Goal: Task Accomplishment & Management: Manage account settings

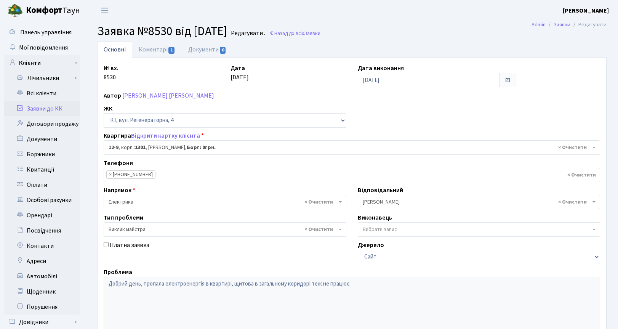
select select "7116"
select select "29"
click at [48, 91] on link "Всі клієнти" at bounding box center [42, 93] width 76 height 15
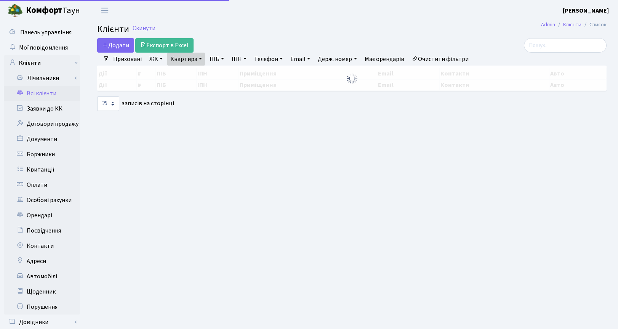
select select "25"
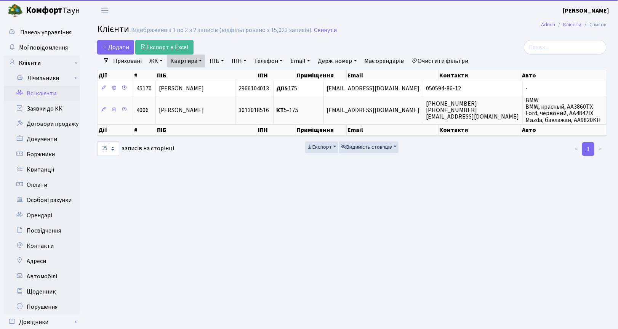
click at [201, 60] on link "Квартира" at bounding box center [186, 61] width 38 height 13
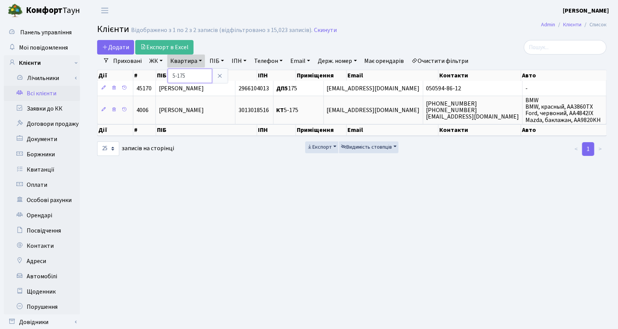
drag, startPoint x: 201, startPoint y: 77, endPoint x: 168, endPoint y: 71, distance: 33.3
click at [168, 71] on input "5-175" at bounding box center [190, 76] width 45 height 14
type input "2-1606"
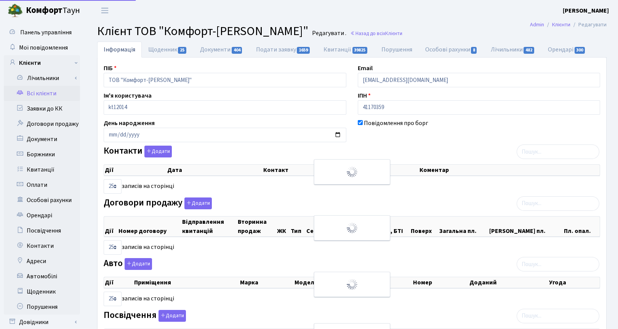
select select "25"
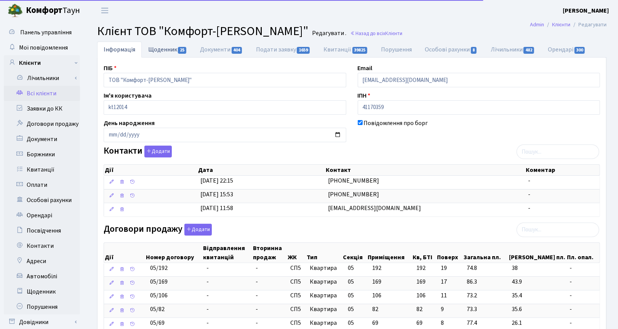
click at [166, 48] on link "Щоденник 25" at bounding box center [168, 50] width 52 height 16
select select "25"
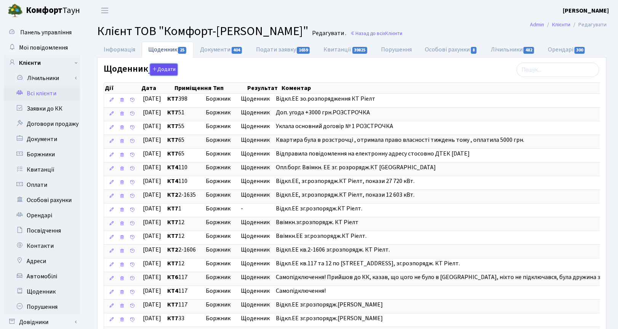
click at [159, 70] on button "Додати" at bounding box center [163, 70] width 27 height 12
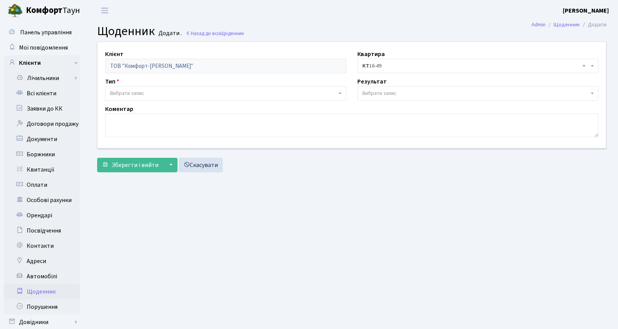
click at [378, 70] on span "× КТ 16-49" at bounding box center [476, 66] width 227 height 8
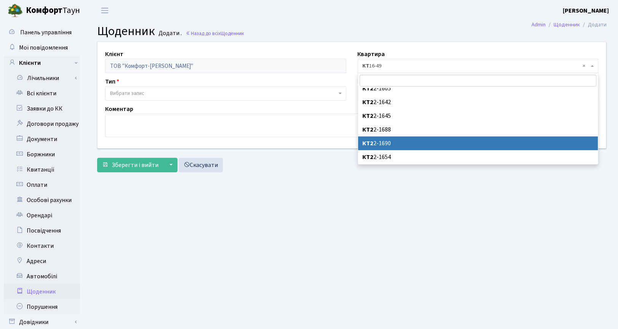
scroll to position [238, 0]
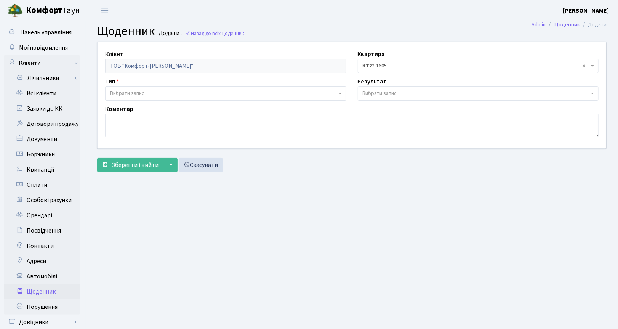
click at [395, 65] on span "× КТ2 2-1605" at bounding box center [476, 66] width 227 height 8
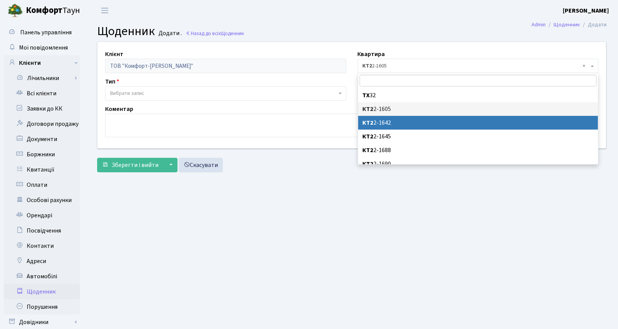
scroll to position [281, 0]
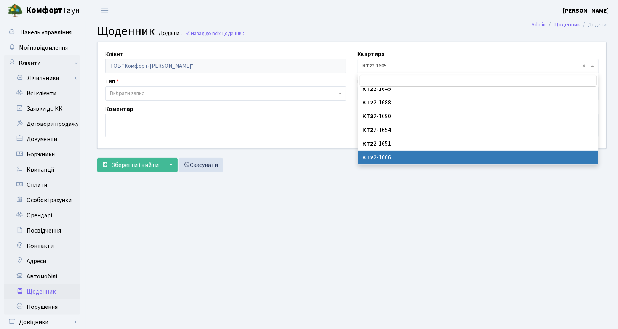
select select "15353"
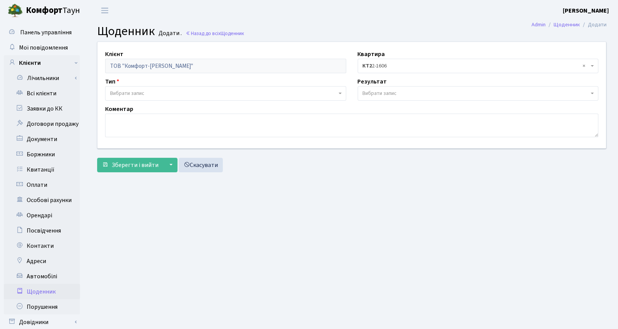
click at [107, 94] on span "Вибрати запис" at bounding box center [225, 93] width 241 height 14
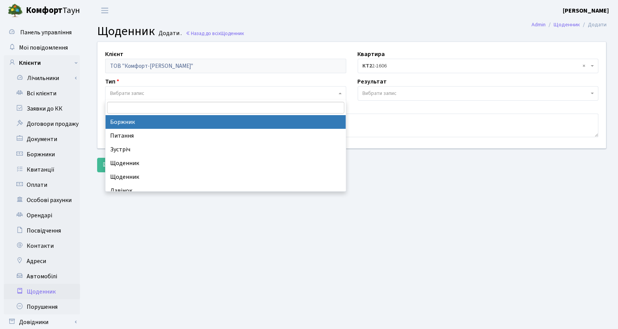
select select "189"
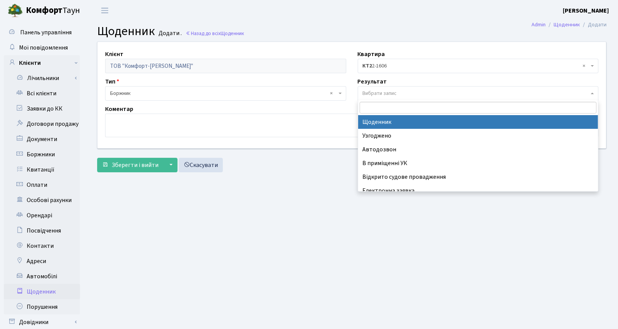
click at [376, 94] on span "Вибрати запис" at bounding box center [380, 94] width 34 height 8
select select "14"
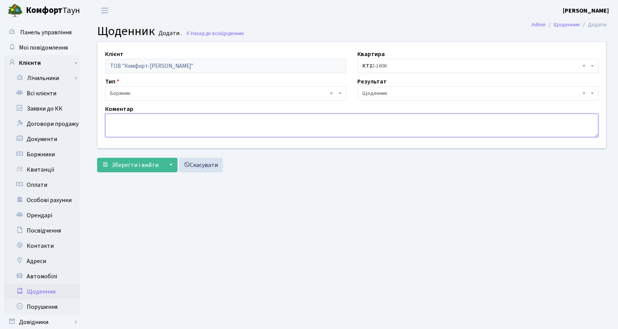
click at [159, 128] on textarea at bounding box center [352, 126] width 494 height 24
type textarea "П"
type textarea "Ввімкн.ЕЕ зг.розпорядж.КТ Ріелт."
click at [143, 166] on span "Зберегти і вийти" at bounding box center [135, 165] width 47 height 8
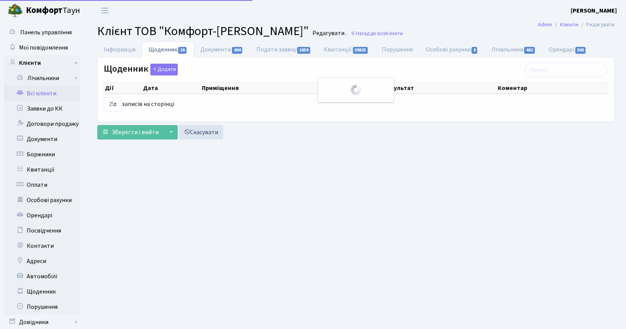
select select "25"
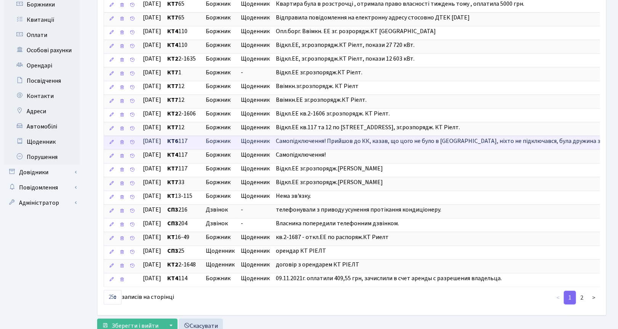
scroll to position [191, 0]
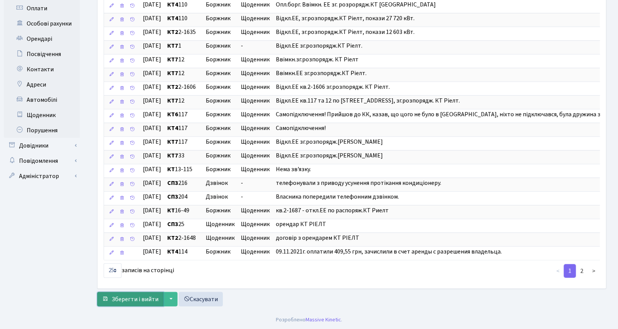
click at [129, 298] on span "Зберегти і вийти" at bounding box center [135, 299] width 47 height 8
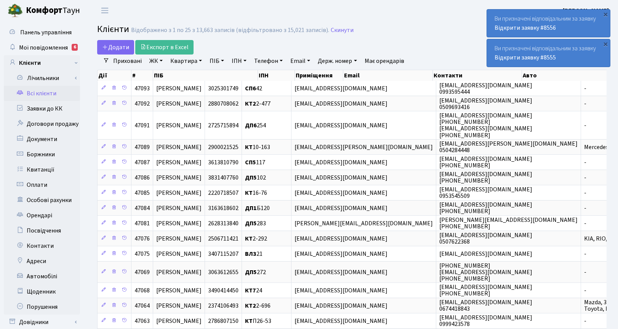
select select "25"
click at [32, 47] on span "Мої повідомлення" at bounding box center [43, 47] width 49 height 8
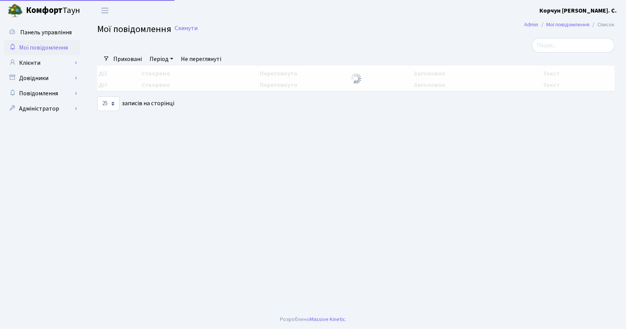
select select "25"
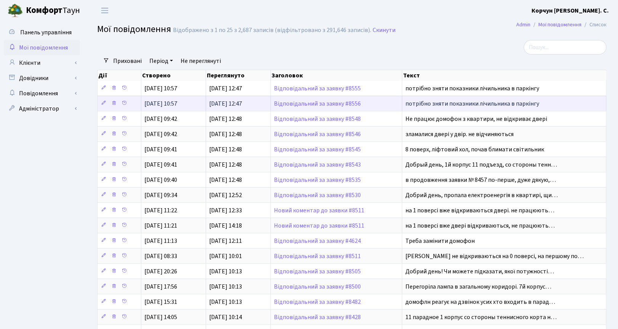
click at [321, 100] on td "Відповідальний за заявку #8556" at bounding box center [337, 103] width 132 height 15
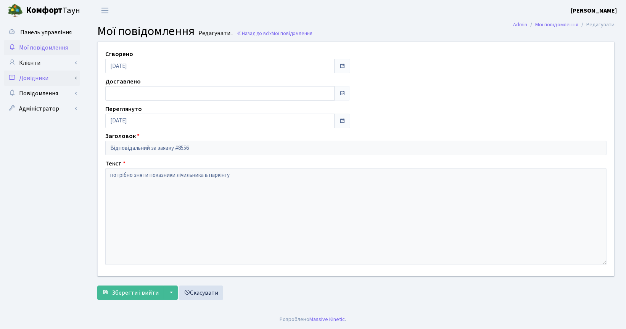
click at [34, 74] on link "Довідники" at bounding box center [42, 78] width 76 height 15
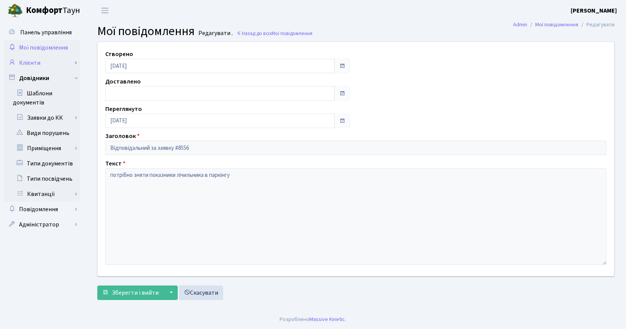
click at [26, 64] on link "Клієнти" at bounding box center [42, 62] width 76 height 15
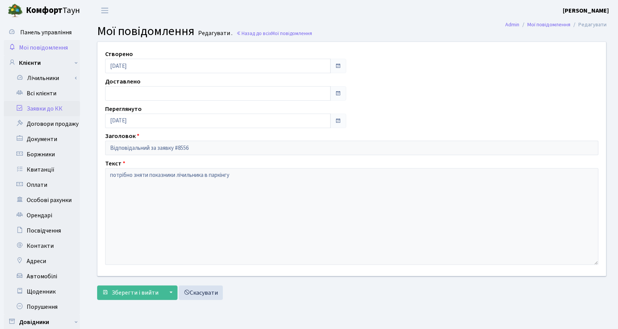
click at [48, 106] on link "Заявки до КК" at bounding box center [42, 108] width 76 height 15
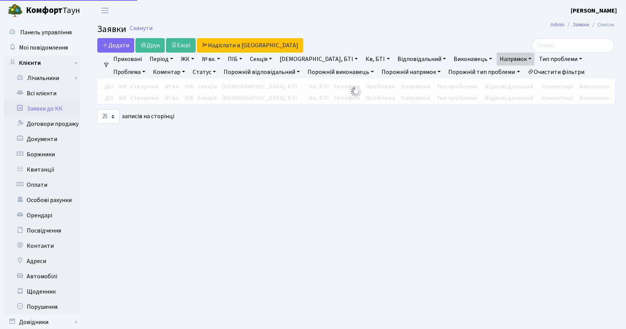
select select "25"
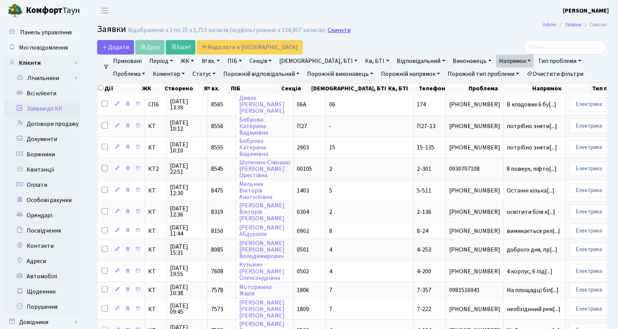
click at [328, 31] on link "Скинути" at bounding box center [339, 30] width 23 height 7
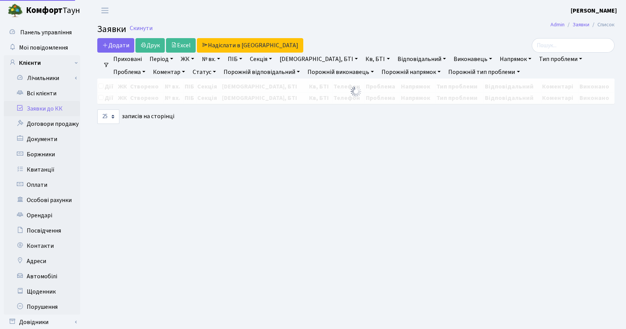
select select "25"
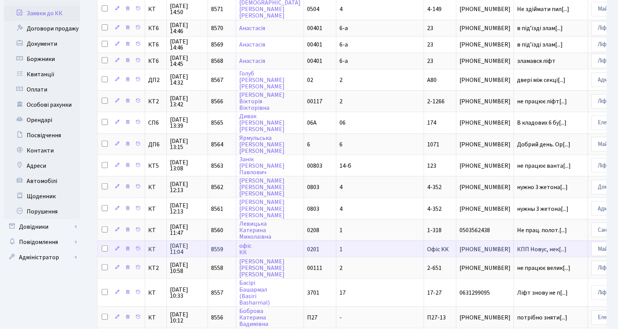
scroll to position [143, 0]
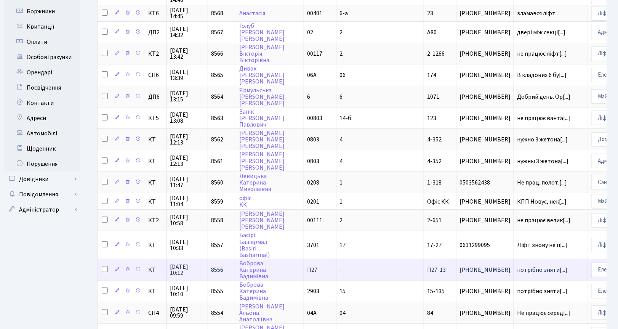
click at [176, 266] on span "01.10.2025 10:12" at bounding box center [187, 270] width 35 height 12
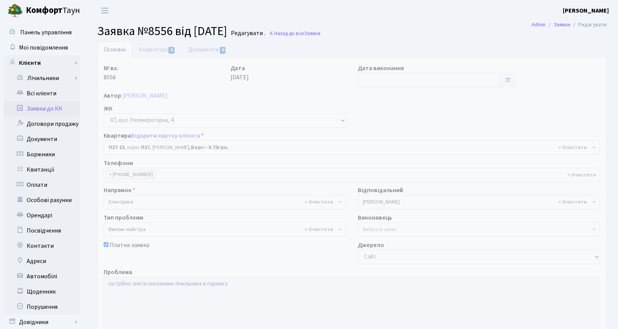
select select "9972"
select select "29"
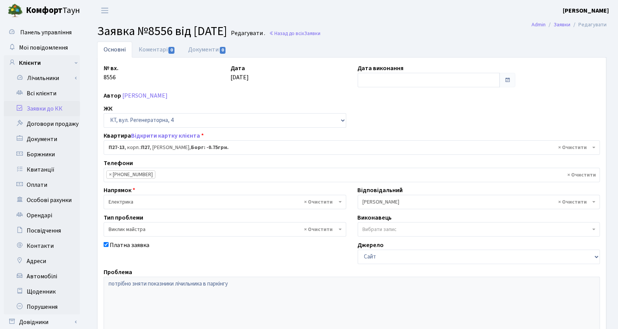
click at [398, 32] on h2 "Заявка №8556 від 01.10.2025 Редагувати . Назад до всіх Заявки" at bounding box center [352, 31] width 510 height 14
click at [159, 48] on link "Коментарі 0" at bounding box center [157, 50] width 50 height 16
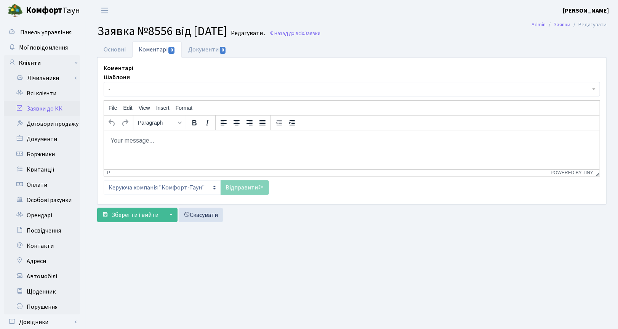
click at [135, 141] on body "Rich Text Area. Press ALT-0 for help." at bounding box center [352, 140] width 484 height 8
click at [234, 188] on link "Відправити" at bounding box center [245, 187] width 48 height 14
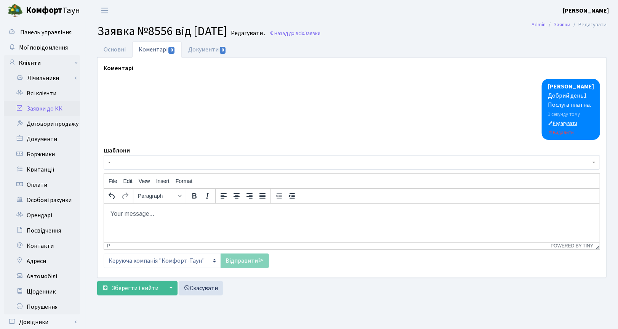
click at [565, 125] on small "Редагувати" at bounding box center [562, 123] width 29 height 7
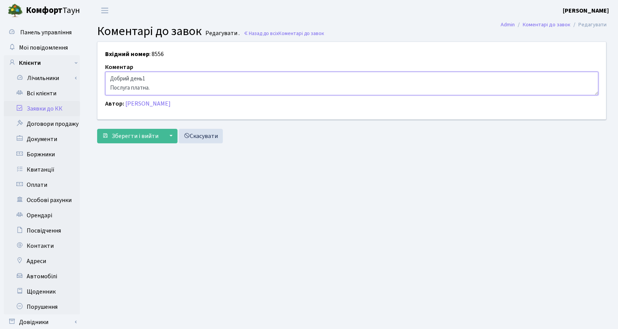
click at [145, 79] on textarea "Добрий день1 Послуга платна." at bounding box center [352, 84] width 494 height 24
type textarea "Добрий день! Послуга платна."
click at [137, 133] on span "Зберегти і вийти" at bounding box center [135, 136] width 47 height 8
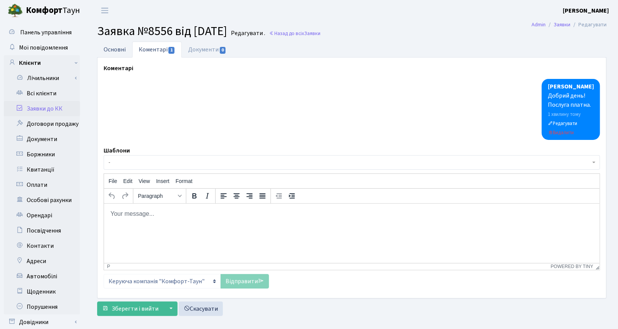
click at [118, 50] on link "Основні" at bounding box center [114, 50] width 35 height 16
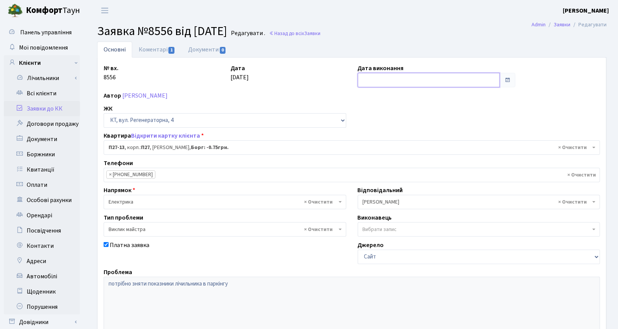
click at [388, 76] on input "text" at bounding box center [429, 80] width 142 height 14
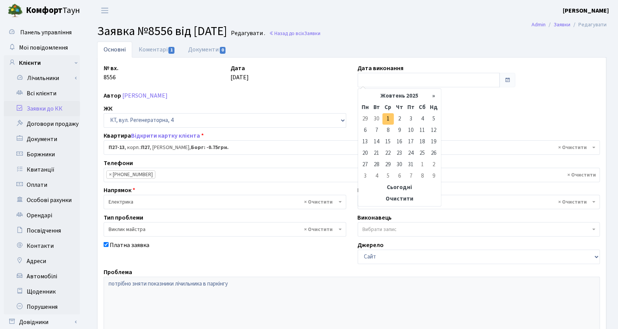
click at [387, 116] on td "1" at bounding box center [388, 118] width 11 height 11
type input "[DATE]"
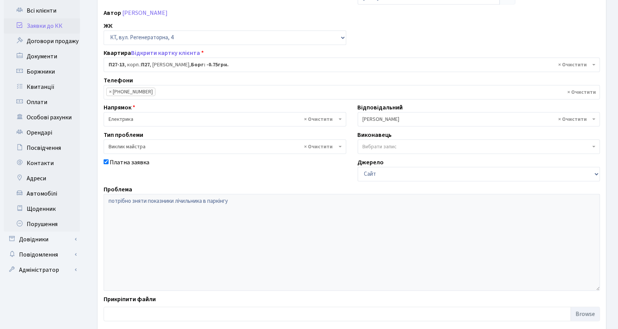
scroll to position [126, 0]
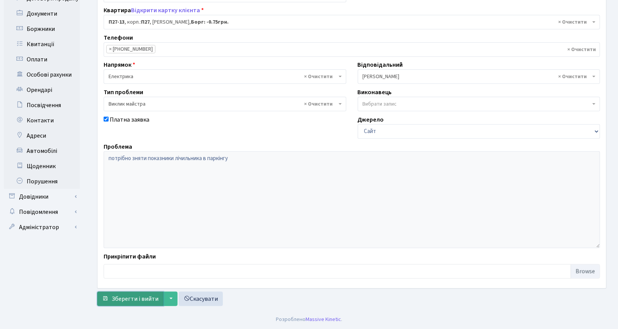
click at [148, 296] on span "Зберегти і вийти" at bounding box center [135, 299] width 47 height 8
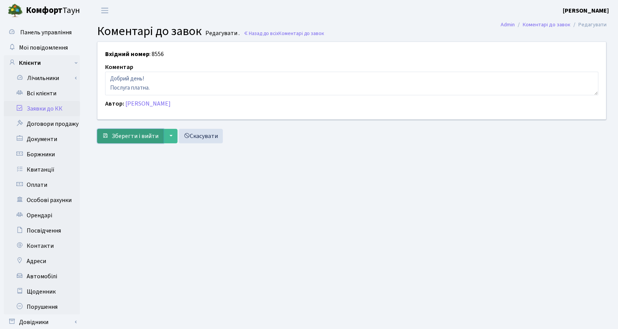
click at [121, 136] on span "Зберегти і вийти" at bounding box center [135, 136] width 47 height 8
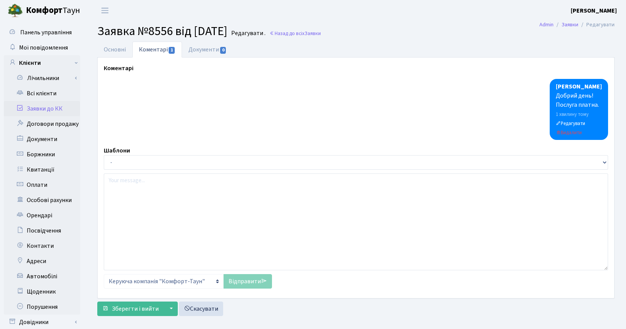
select select "9972"
select select "29"
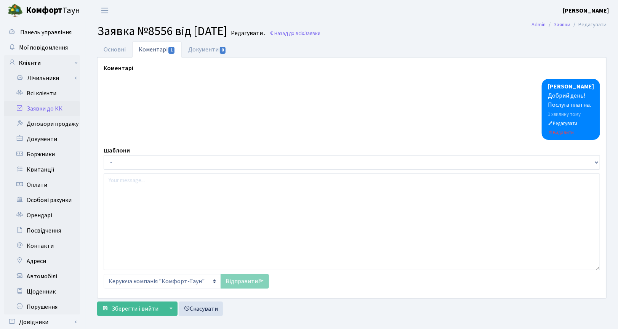
type input "[DATE]"
checkbox input "true"
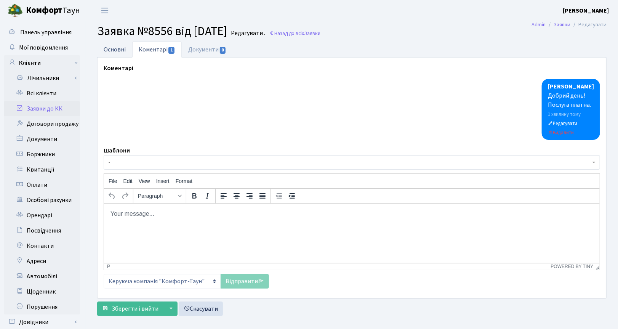
click at [113, 48] on link "Основні" at bounding box center [114, 50] width 35 height 16
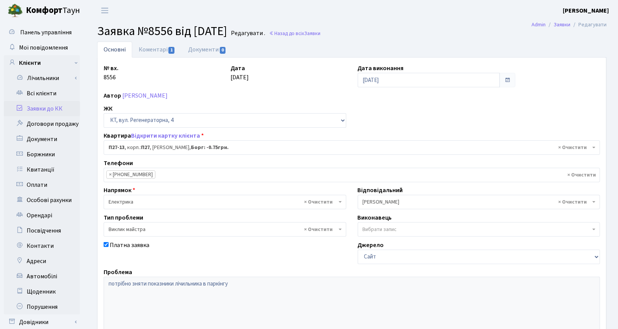
click at [42, 108] on link "Заявки до КК" at bounding box center [42, 108] width 76 height 15
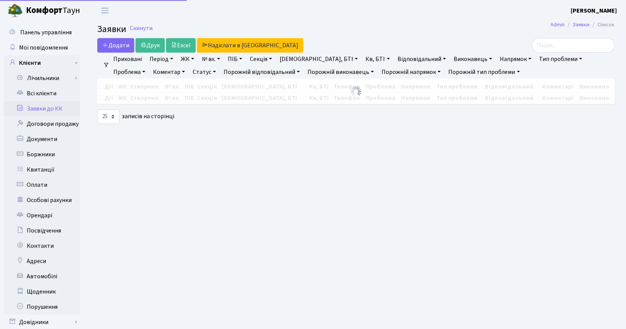
select select "25"
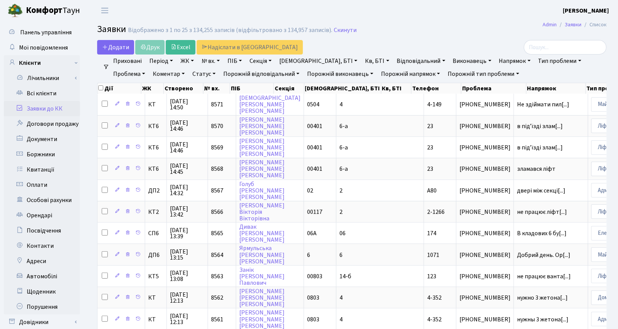
click at [55, 109] on link "Заявки до КК" at bounding box center [42, 108] width 76 height 15
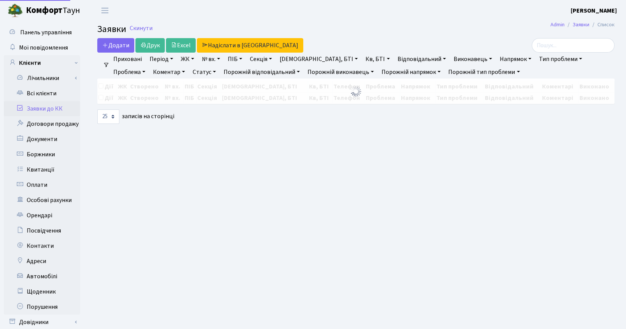
select select "25"
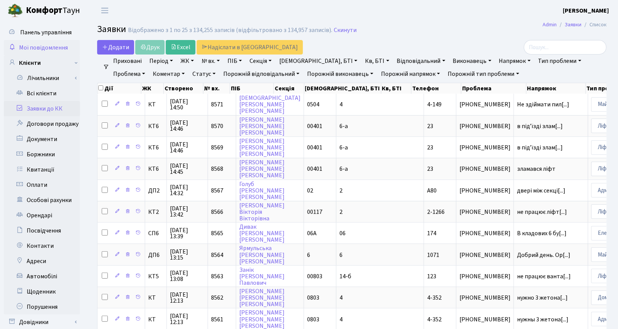
click at [38, 48] on span "Мої повідомлення" at bounding box center [43, 47] width 49 height 8
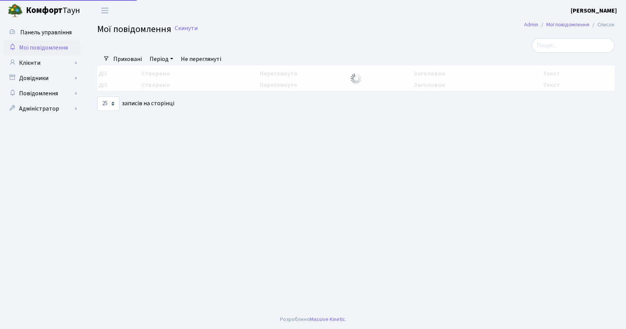
select select "25"
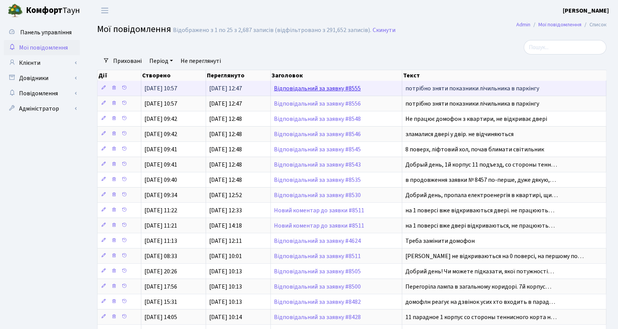
click at [321, 89] on link "Відповідальний за заявку #8555" at bounding box center [317, 88] width 87 height 8
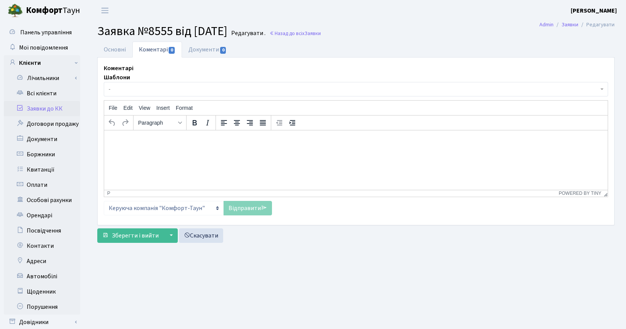
select select "8910"
select select "29"
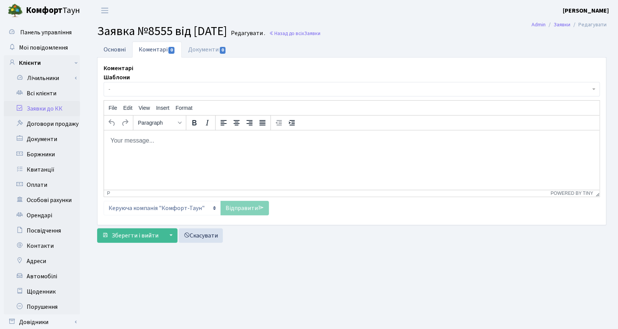
click at [114, 46] on link "Основні" at bounding box center [114, 50] width 35 height 16
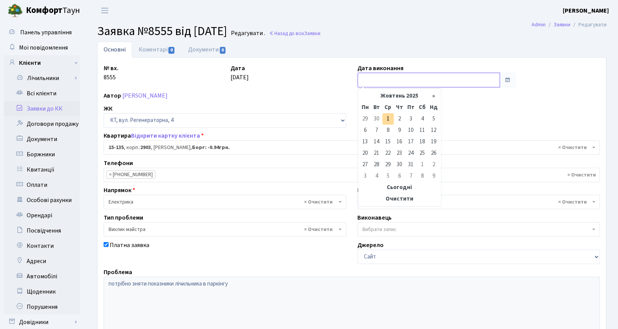
click at [373, 82] on input "text" at bounding box center [429, 80] width 142 height 14
click at [389, 117] on td "1" at bounding box center [388, 118] width 11 height 11
type input "01.10.2025"
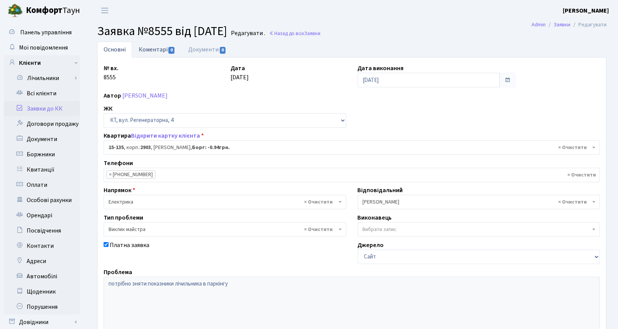
click at [153, 48] on link "Коментарі 0" at bounding box center [157, 50] width 50 height 16
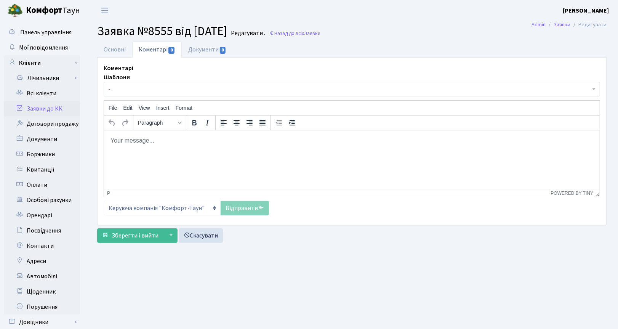
click at [151, 151] on html at bounding box center [352, 140] width 496 height 21
click at [238, 205] on link "Відправити" at bounding box center [245, 208] width 48 height 14
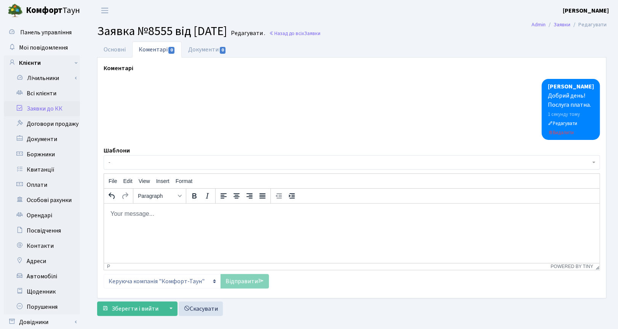
scroll to position [53, 0]
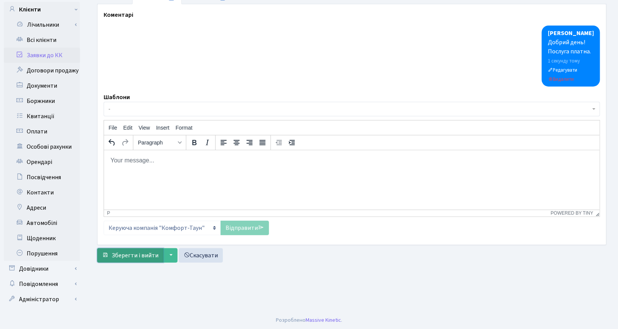
click at [138, 255] on span "Зберегти і вийти" at bounding box center [135, 255] width 47 height 8
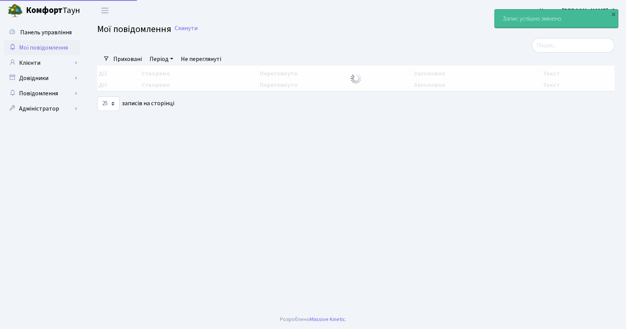
select select "25"
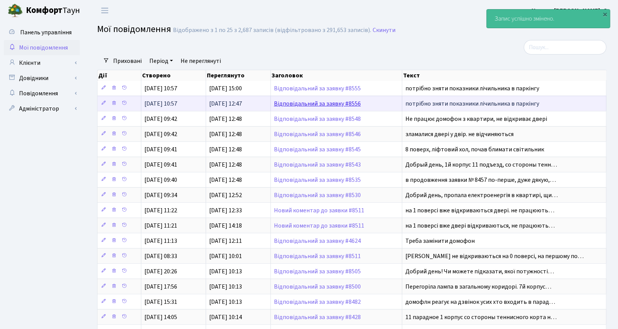
click at [337, 104] on link "Відповідальний за заявку #8556" at bounding box center [317, 103] width 87 height 8
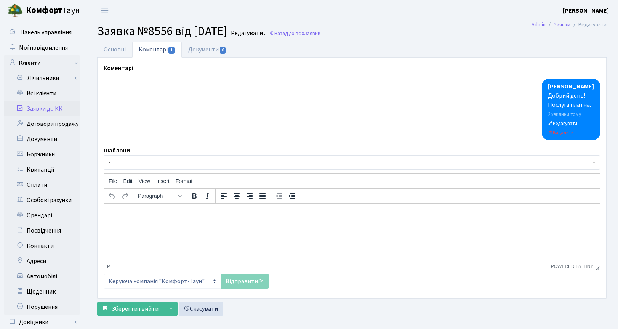
select select "9972"
select select "29"
click at [114, 50] on link "Основні" at bounding box center [114, 50] width 35 height 16
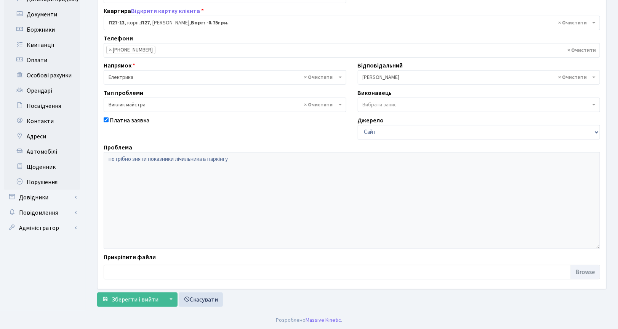
scroll to position [126, 0]
click at [122, 302] on span "Зберегти і вийти" at bounding box center [135, 299] width 47 height 8
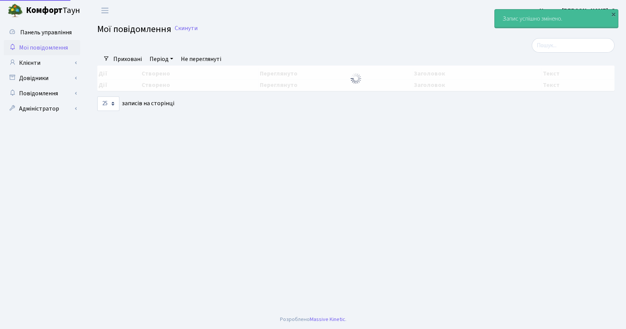
select select "25"
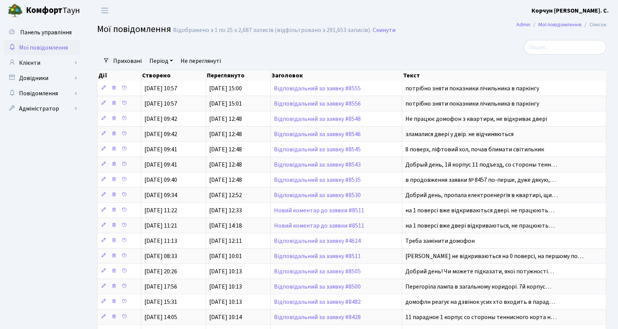
click at [436, 43] on div at bounding box center [264, 47] width 347 height 14
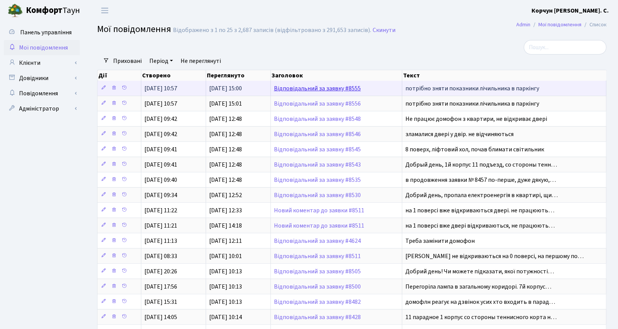
click at [332, 89] on link "Відповідальний за заявку #8555" at bounding box center [317, 88] width 87 height 8
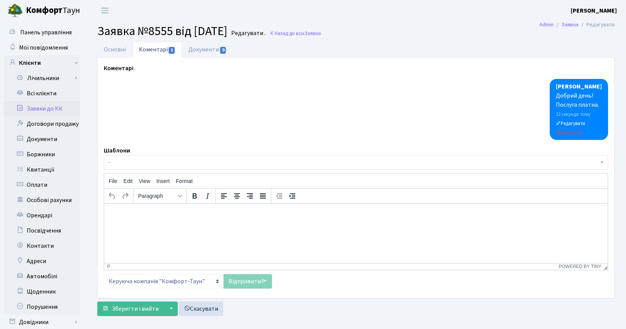
select select "8910"
select select "29"
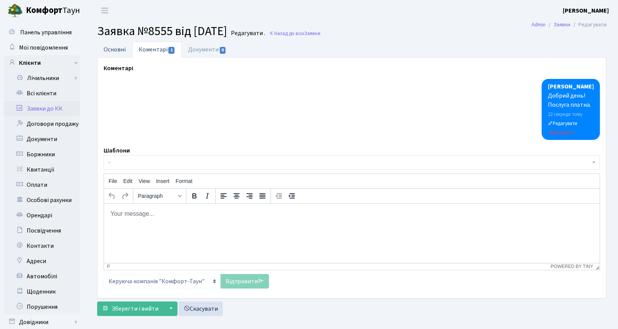
click at [111, 43] on link "Основні" at bounding box center [114, 50] width 35 height 16
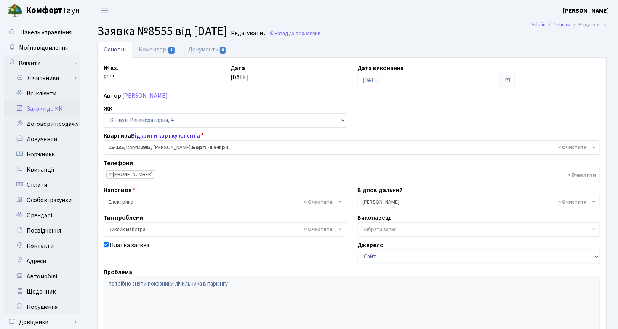
click at [160, 134] on link "Відкрити картку клієнта" at bounding box center [165, 136] width 69 height 8
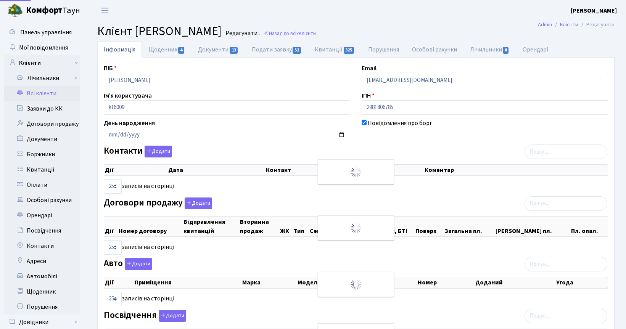
select select "25"
